Goal: Information Seeking & Learning: Check status

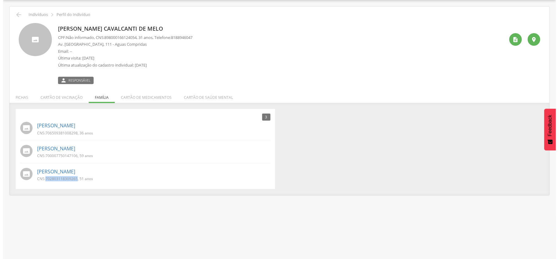
scroll to position [18, 0]
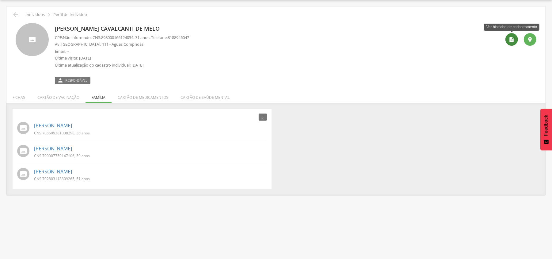
click at [512, 42] on icon "" at bounding box center [512, 40] width 6 height 6
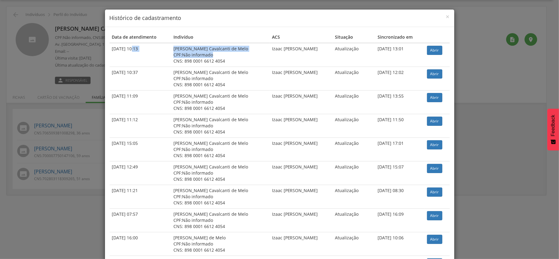
drag, startPoint x: 233, startPoint y: 57, endPoint x: 199, endPoint y: 58, distance: 34.4
click at [121, 53] on tr "21/02/2025 10:13 Fabiana dos Santos Cavalcanti de Melo CPF: Não informado CNS: …" at bounding box center [280, 55] width 340 height 24
click at [215, 60] on div "CNS: 898 0001 6612 4054" at bounding box center [220, 61] width 94 height 6
drag, startPoint x: 227, startPoint y: 62, endPoint x: 107, endPoint y: 51, distance: 120.2
click at [110, 51] on tr "21/02/2025 10:13 Fabiana dos Santos Cavalcanti de Melo CPF: Não informado CNS: …" at bounding box center [280, 55] width 340 height 24
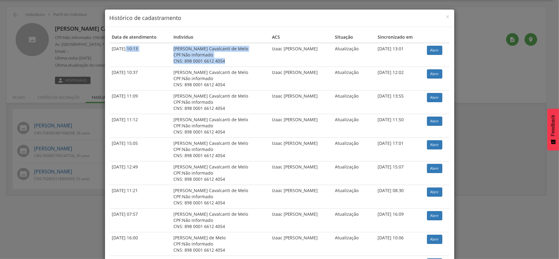
copy tr "21/02/2025 10:13 Fabiana dos Santos Cavalcanti de Melo CPF: Não informado CNS: …"
click at [186, 3] on div "× Histórico de cadastramento Data de atendimento Indivíduo ACS Situação Sincron…" at bounding box center [279, 129] width 559 height 259
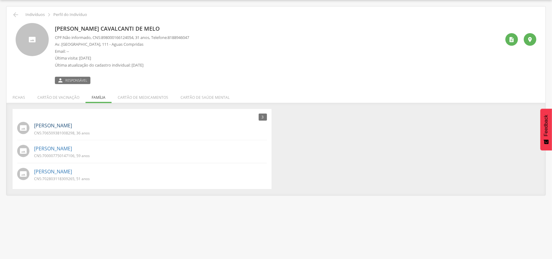
click at [72, 126] on link "[PERSON_NAME]" at bounding box center [53, 125] width 38 height 7
type input "**********"
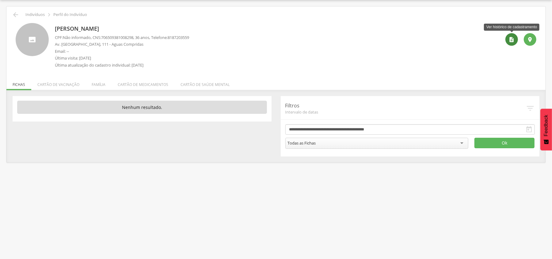
click at [514, 39] on icon "" at bounding box center [512, 40] width 6 height 6
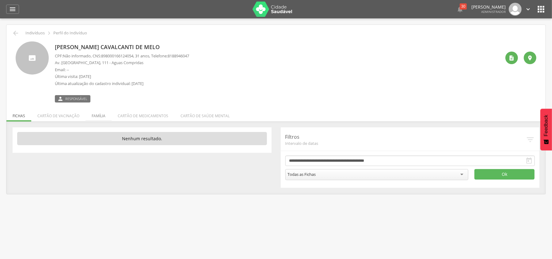
click at [90, 115] on li "Família" at bounding box center [99, 114] width 26 height 14
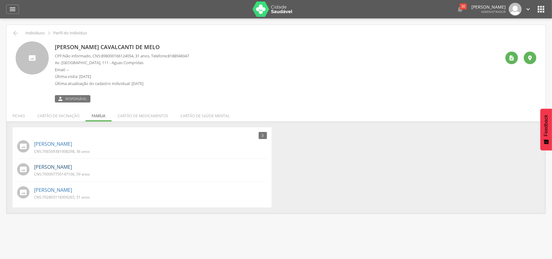
click at [59, 167] on link "[PERSON_NAME]" at bounding box center [53, 166] width 38 height 7
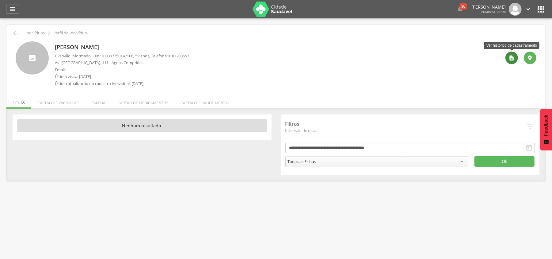
click at [507, 56] on div "" at bounding box center [512, 58] width 13 height 13
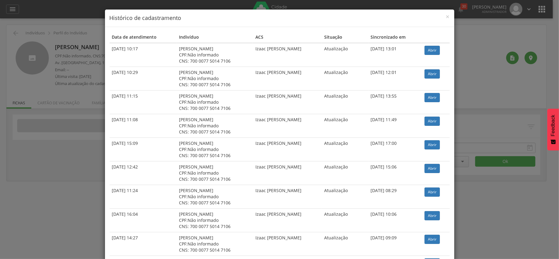
click at [448, 15] on div "× Histórico de cadastramento" at bounding box center [279, 18] width 349 height 17
click at [446, 15] on span "×" at bounding box center [448, 16] width 4 height 9
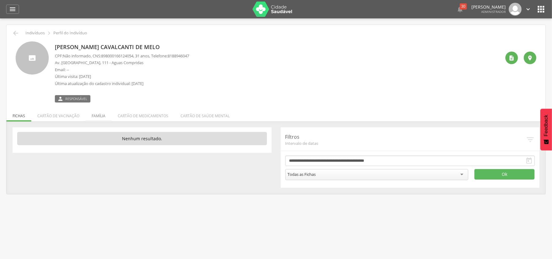
click at [97, 115] on li "Família" at bounding box center [99, 114] width 26 height 14
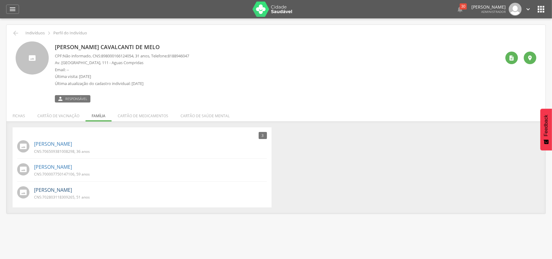
click at [71, 187] on link "[PERSON_NAME]" at bounding box center [53, 190] width 38 height 7
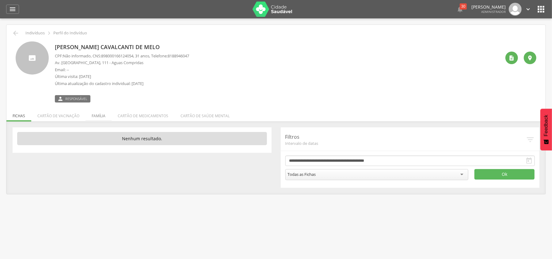
click at [98, 113] on li "Família" at bounding box center [99, 114] width 26 height 14
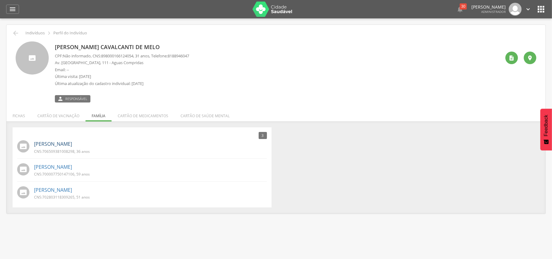
click at [72, 144] on link "[PERSON_NAME]" at bounding box center [53, 143] width 38 height 7
